Goal: Task Accomplishment & Management: Manage account settings

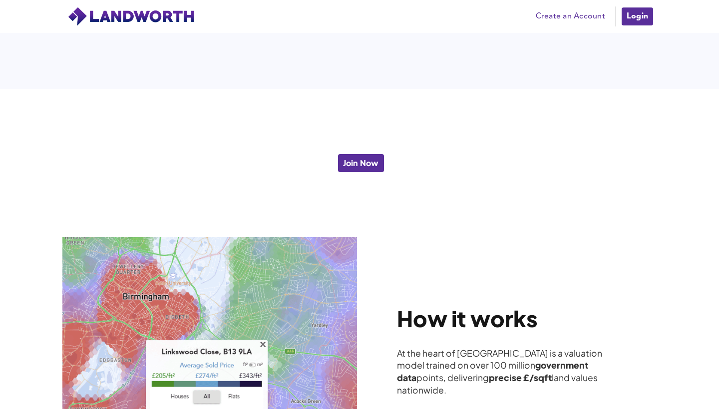
scroll to position [2397, 0]
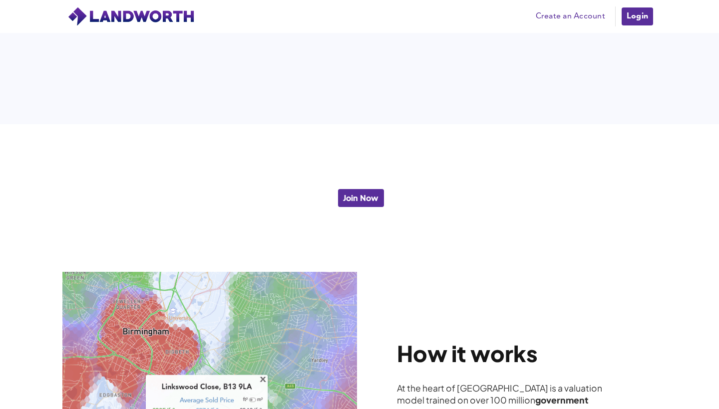
click at [341, 189] on link "Join Now" at bounding box center [361, 198] width 48 height 20
click at [597, 19] on link "Create an Account" at bounding box center [570, 16] width 79 height 15
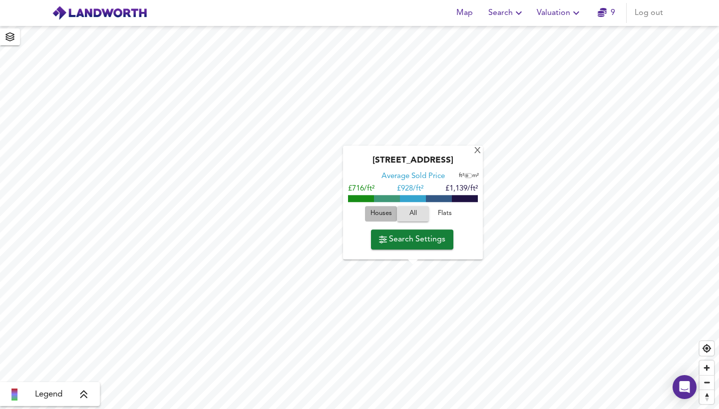
click at [388, 215] on span "Houses" at bounding box center [380, 213] width 27 height 11
click at [610, 15] on link "9" at bounding box center [606, 13] width 17 height 14
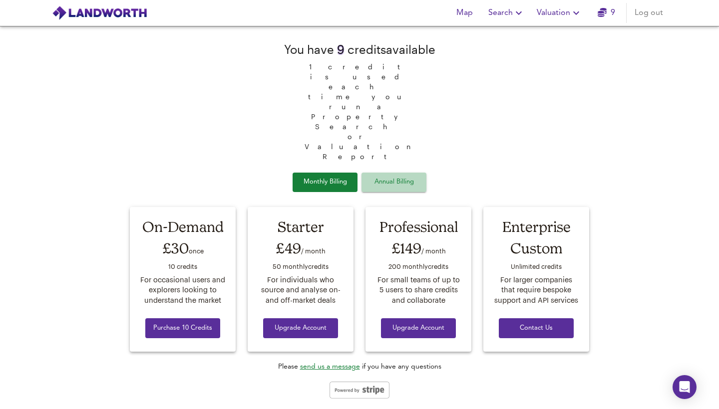
click at [373, 177] on span "Annual Billing" at bounding box center [394, 182] width 50 height 11
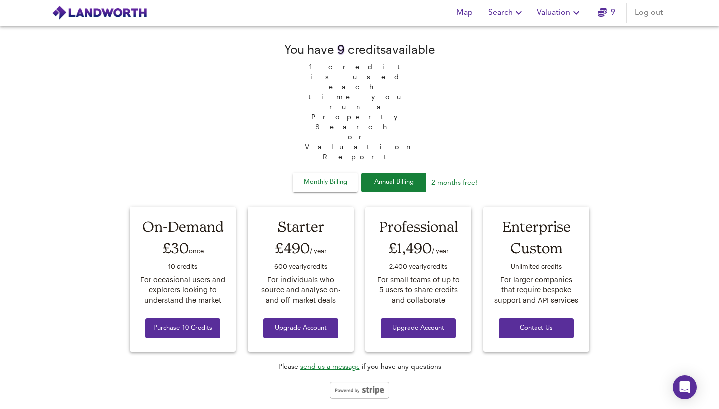
click at [343, 177] on span "Monthly Billing" at bounding box center [325, 182] width 50 height 11
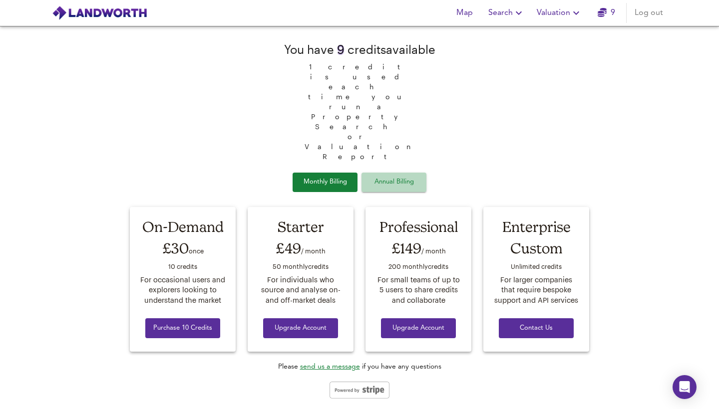
click at [393, 177] on span "Annual Billing" at bounding box center [394, 182] width 50 height 11
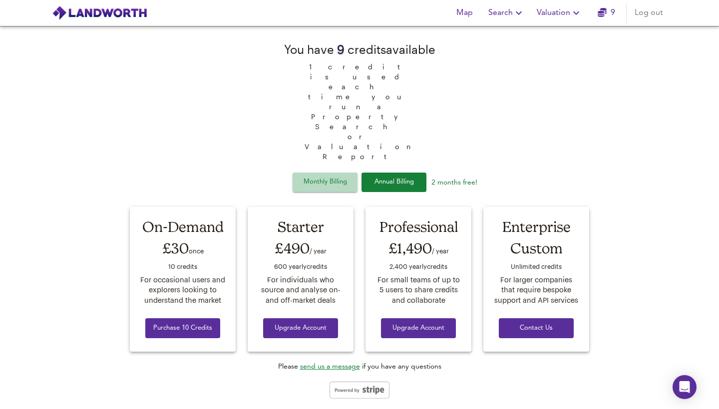
click at [347, 177] on span "Monthly Billing" at bounding box center [325, 182] width 50 height 11
